Goal: Information Seeking & Learning: Learn about a topic

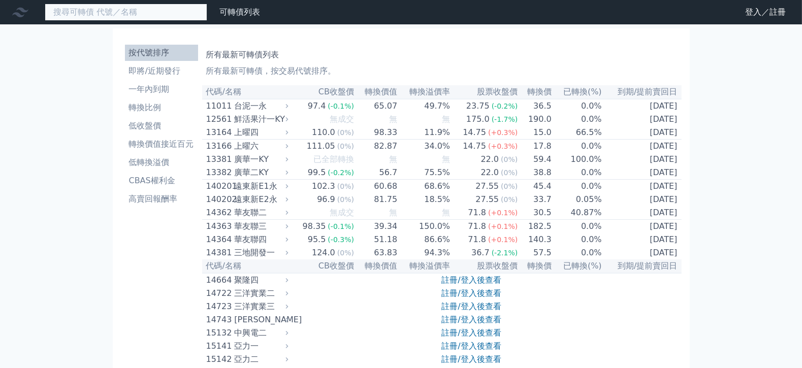
click at [153, 9] on input at bounding box center [126, 12] width 163 height 17
type input "3707"
click at [136, 15] on input "3707" at bounding box center [126, 12] width 163 height 17
click at [0, 0] on icon at bounding box center [0, 0] width 0 height 0
click at [0, 0] on link "登入／註冊" at bounding box center [0, 0] width 0 height 0
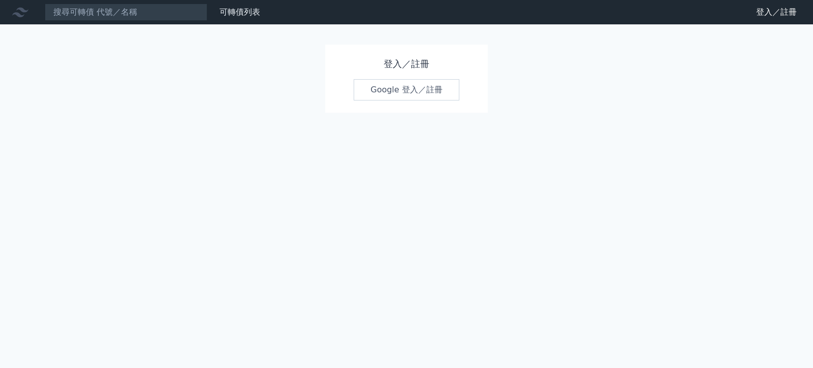
click at [435, 101] on link "Google 登入／註冊" at bounding box center [407, 89] width 106 height 21
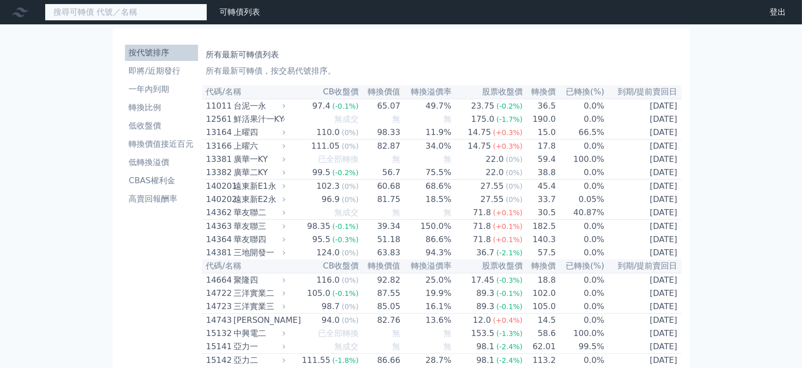
click at [158, 18] on input at bounding box center [126, 12] width 163 height 17
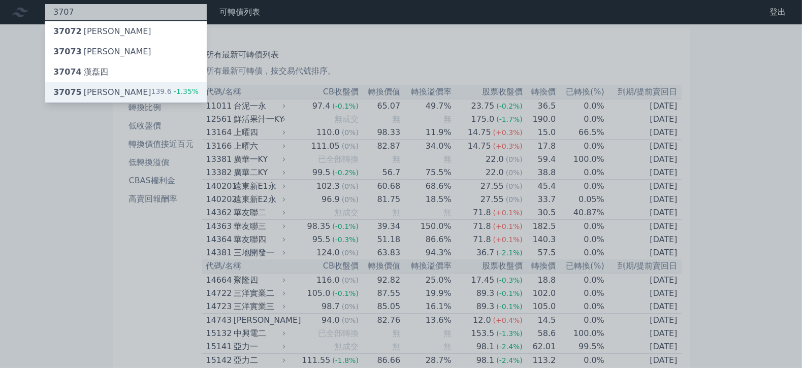
type input "3707"
click at [86, 99] on div "37075 [PERSON_NAME]" at bounding box center [102, 92] width 98 height 12
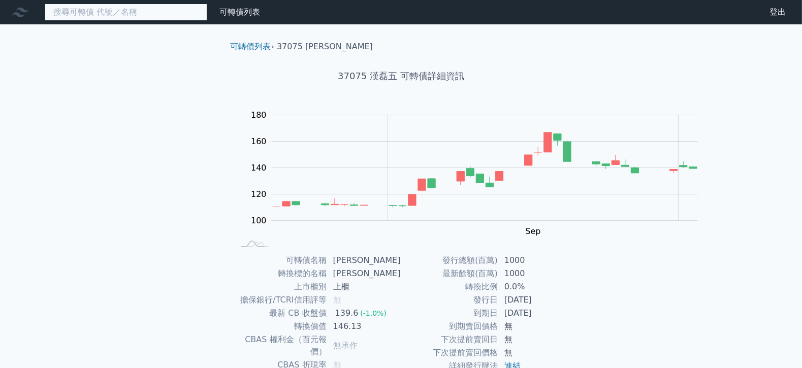
click at [110, 19] on input at bounding box center [126, 12] width 163 height 17
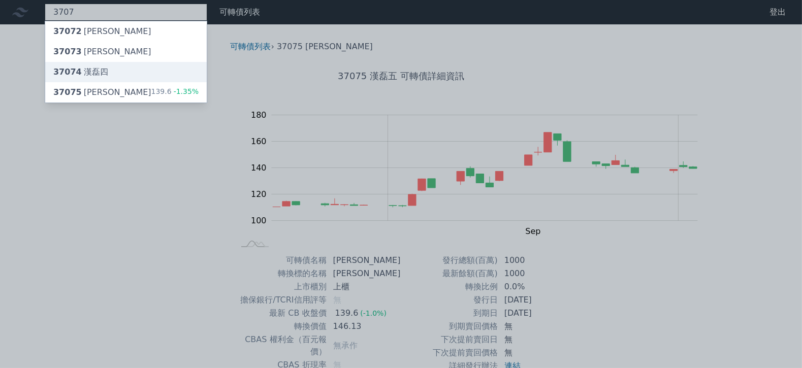
type input "3707"
click at [96, 78] on div "37074 漢磊四" at bounding box center [80, 72] width 55 height 12
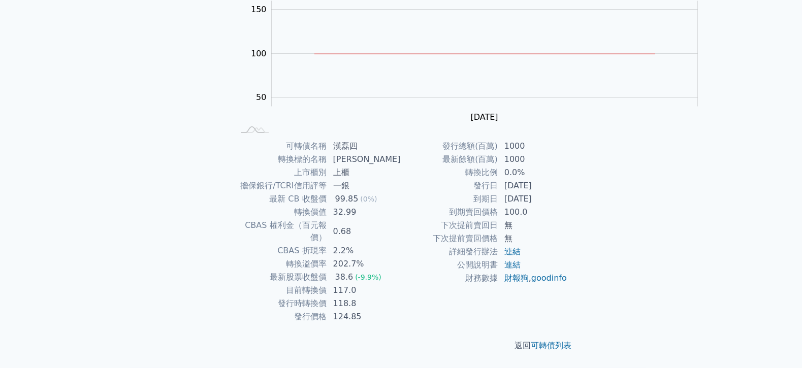
scroll to position [253, 0]
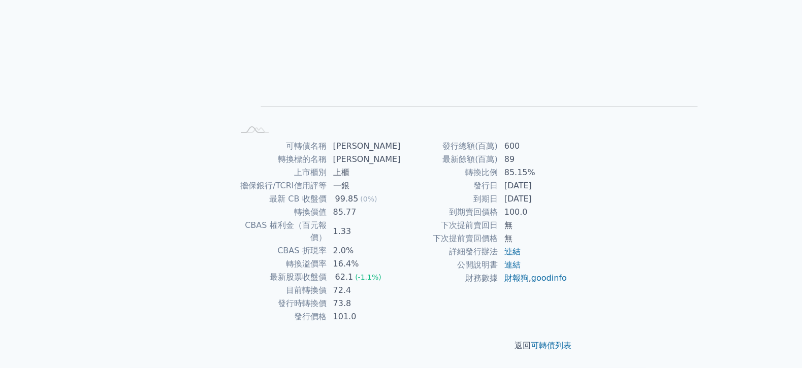
scroll to position [311, 0]
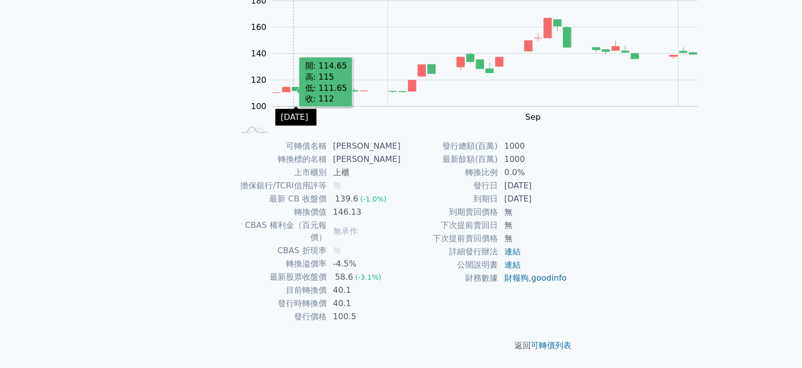
scroll to position [311, 0]
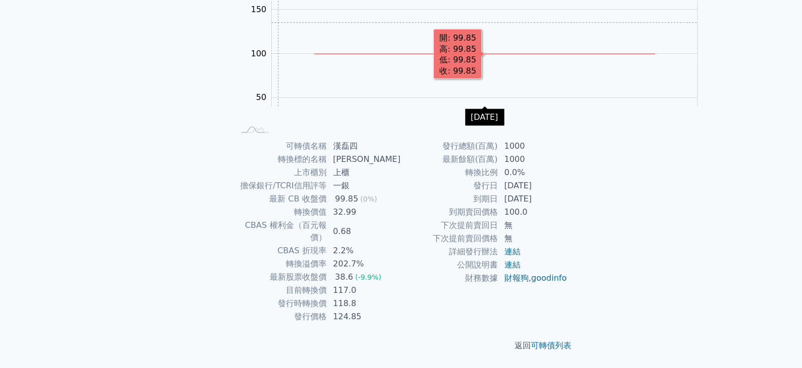
scroll to position [253, 0]
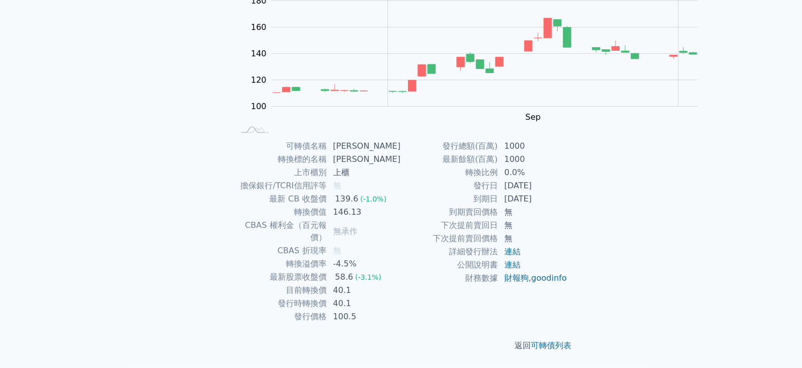
scroll to position [311, 0]
